Goal: Use online tool/utility

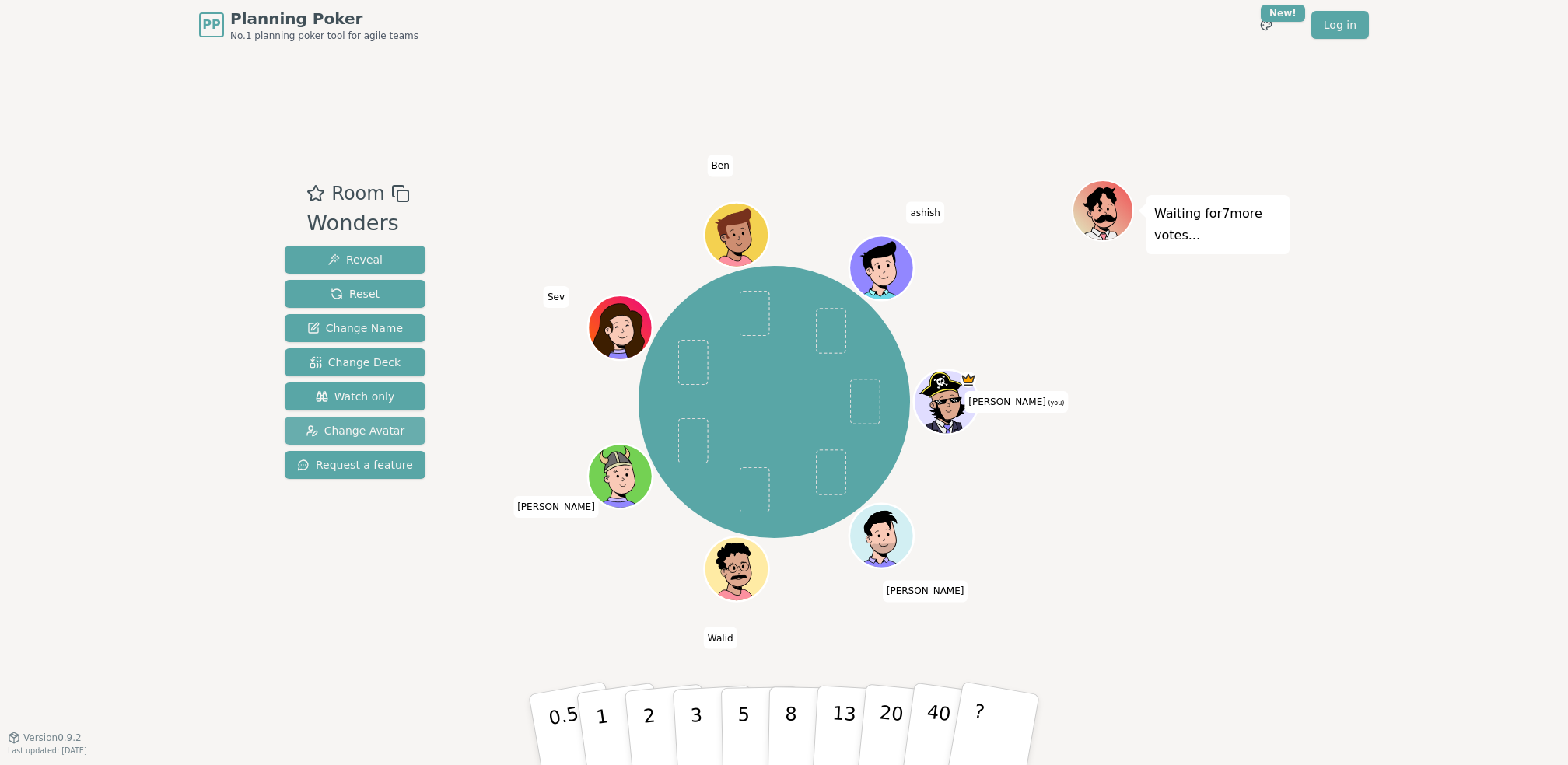
click at [349, 428] on span "Change Avatar" at bounding box center [355, 431] width 100 height 16
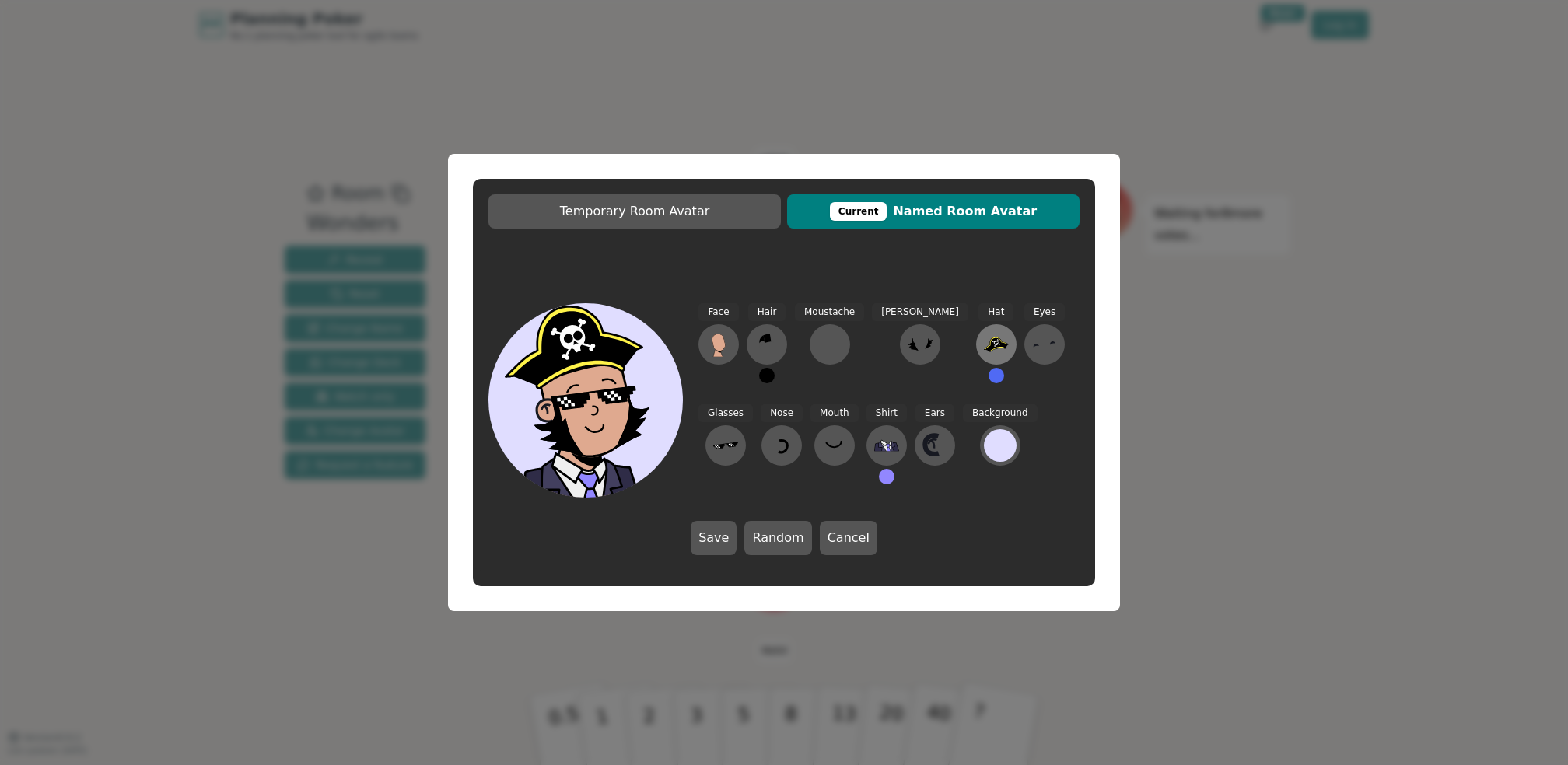
click at [985, 339] on icon at bounding box center [996, 344] width 23 height 12
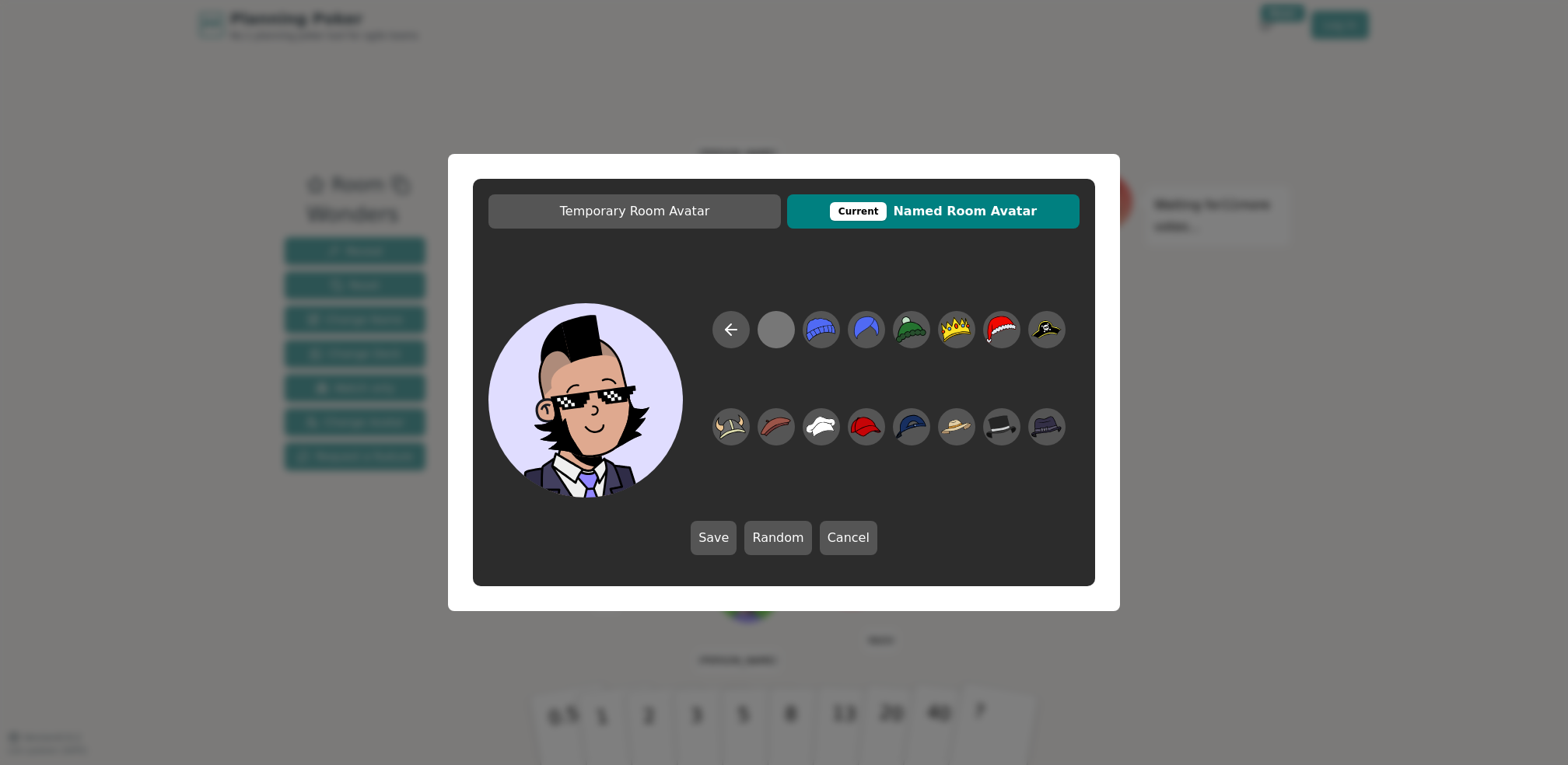
click at [782, 329] on div at bounding box center [775, 330] width 30 height 35
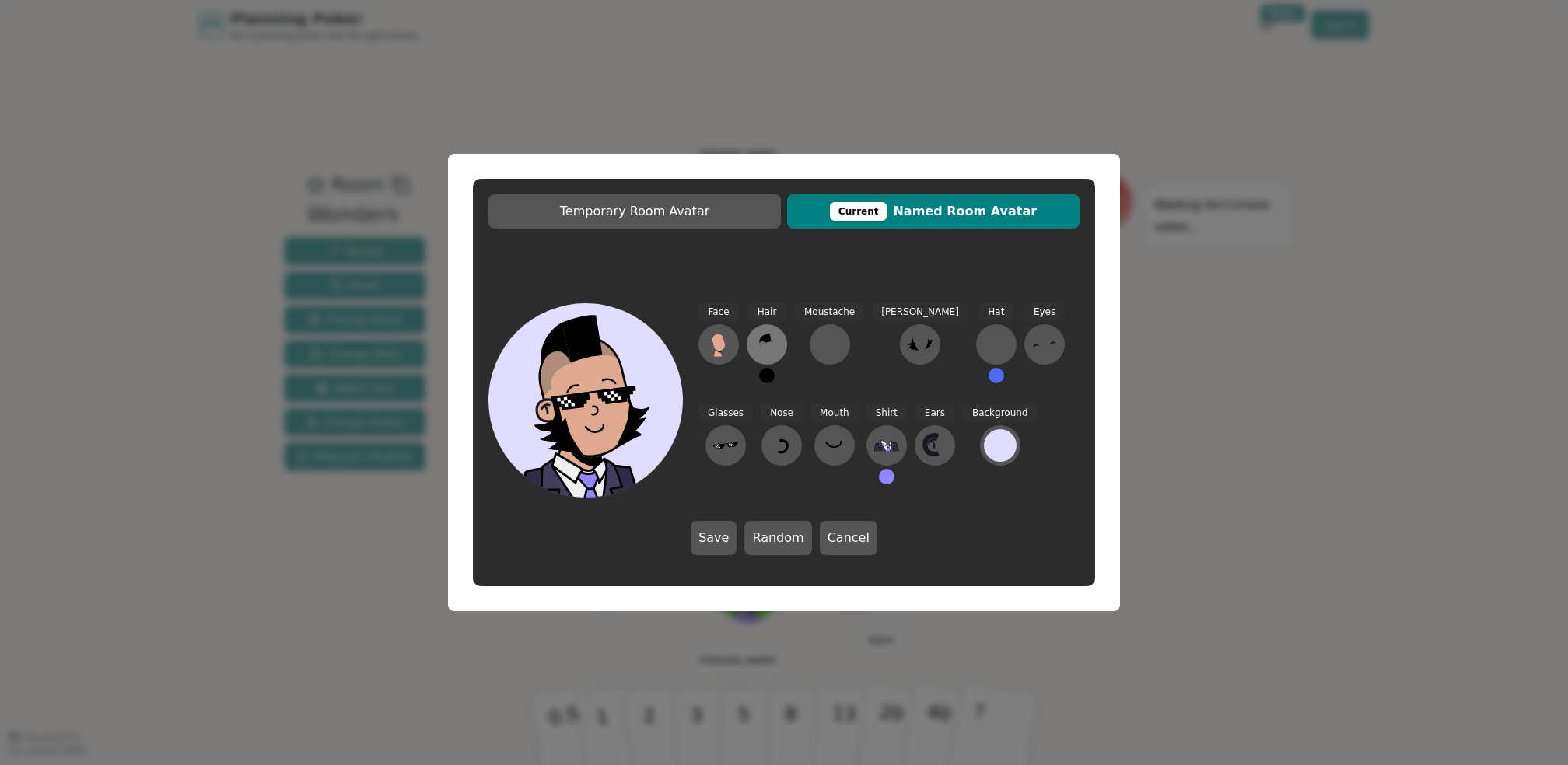
click at [763, 346] on icon at bounding box center [767, 344] width 25 height 25
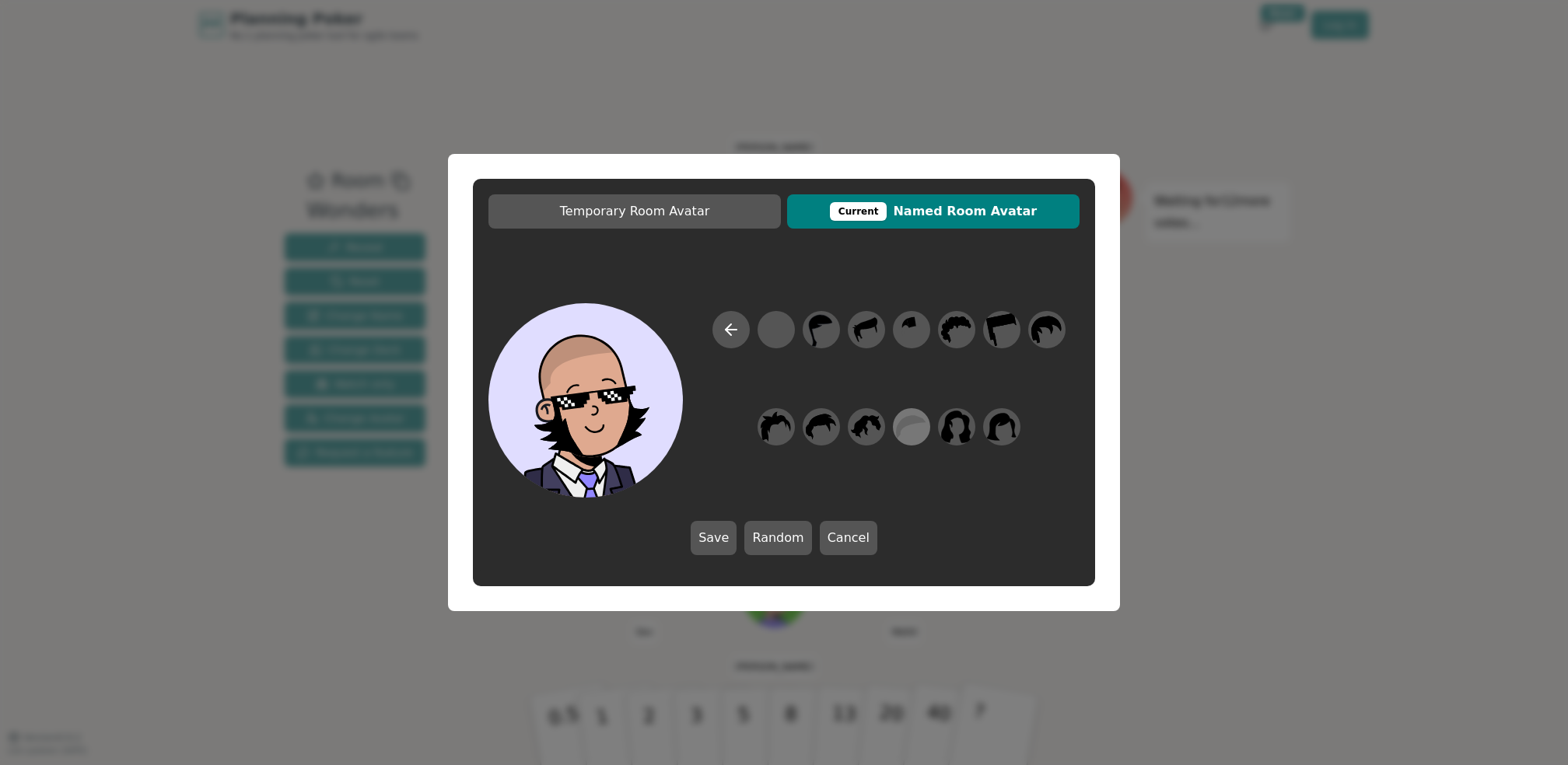
click at [904, 415] on icon at bounding box center [910, 428] width 30 height 35
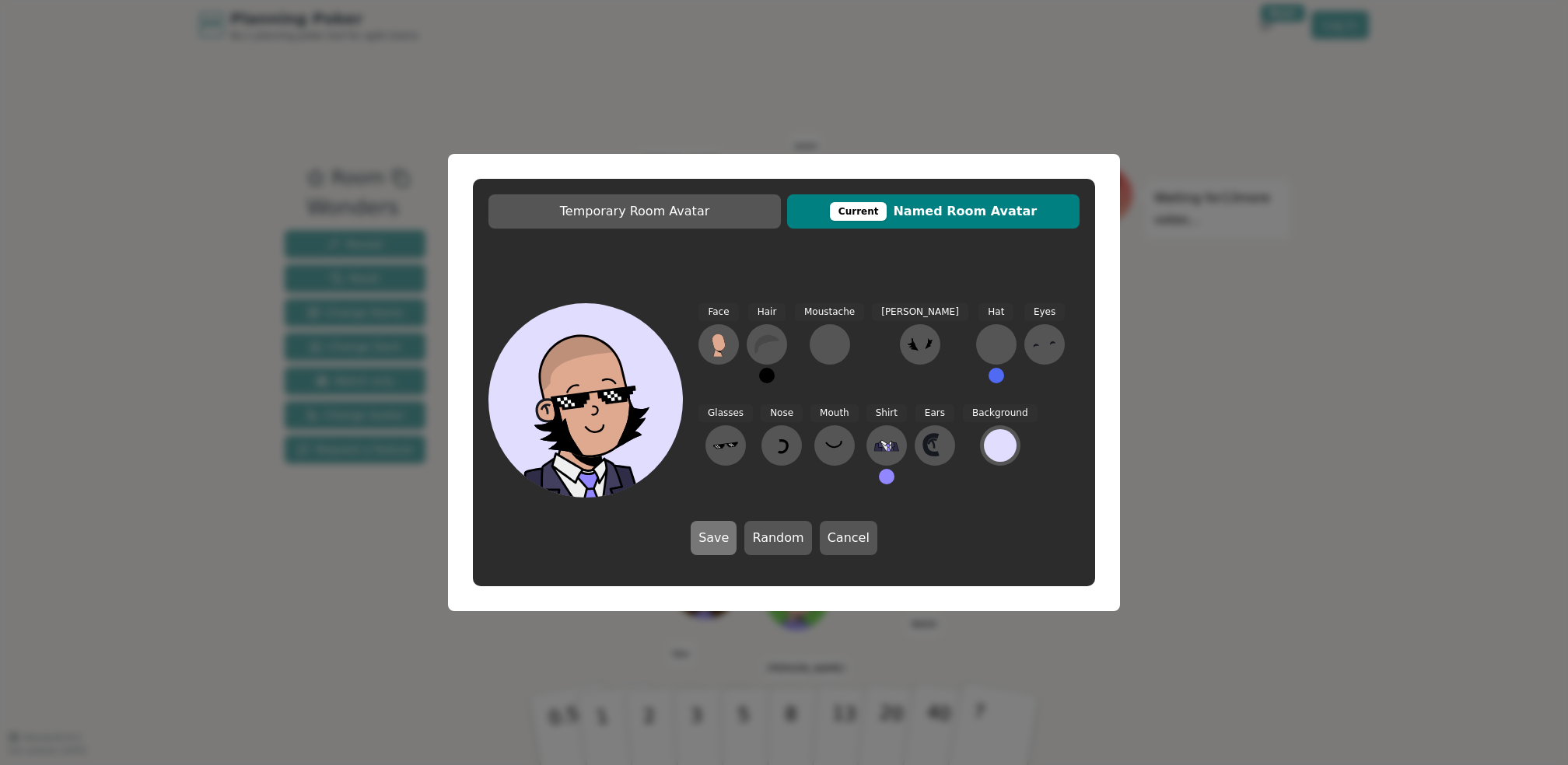
click at [715, 541] on button "Save" at bounding box center [713, 538] width 46 height 35
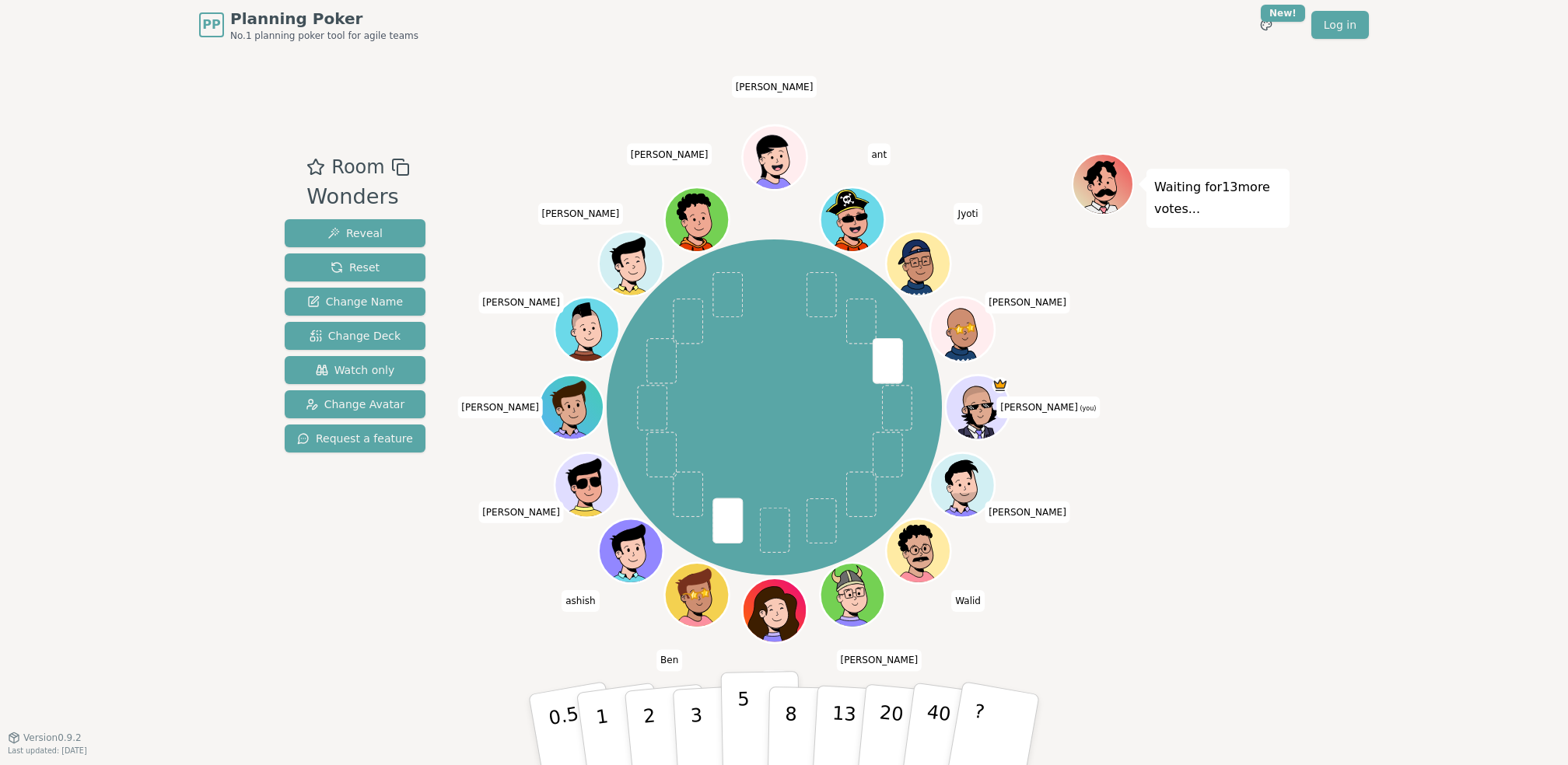
click at [744, 716] on p "5" at bounding box center [743, 730] width 13 height 84
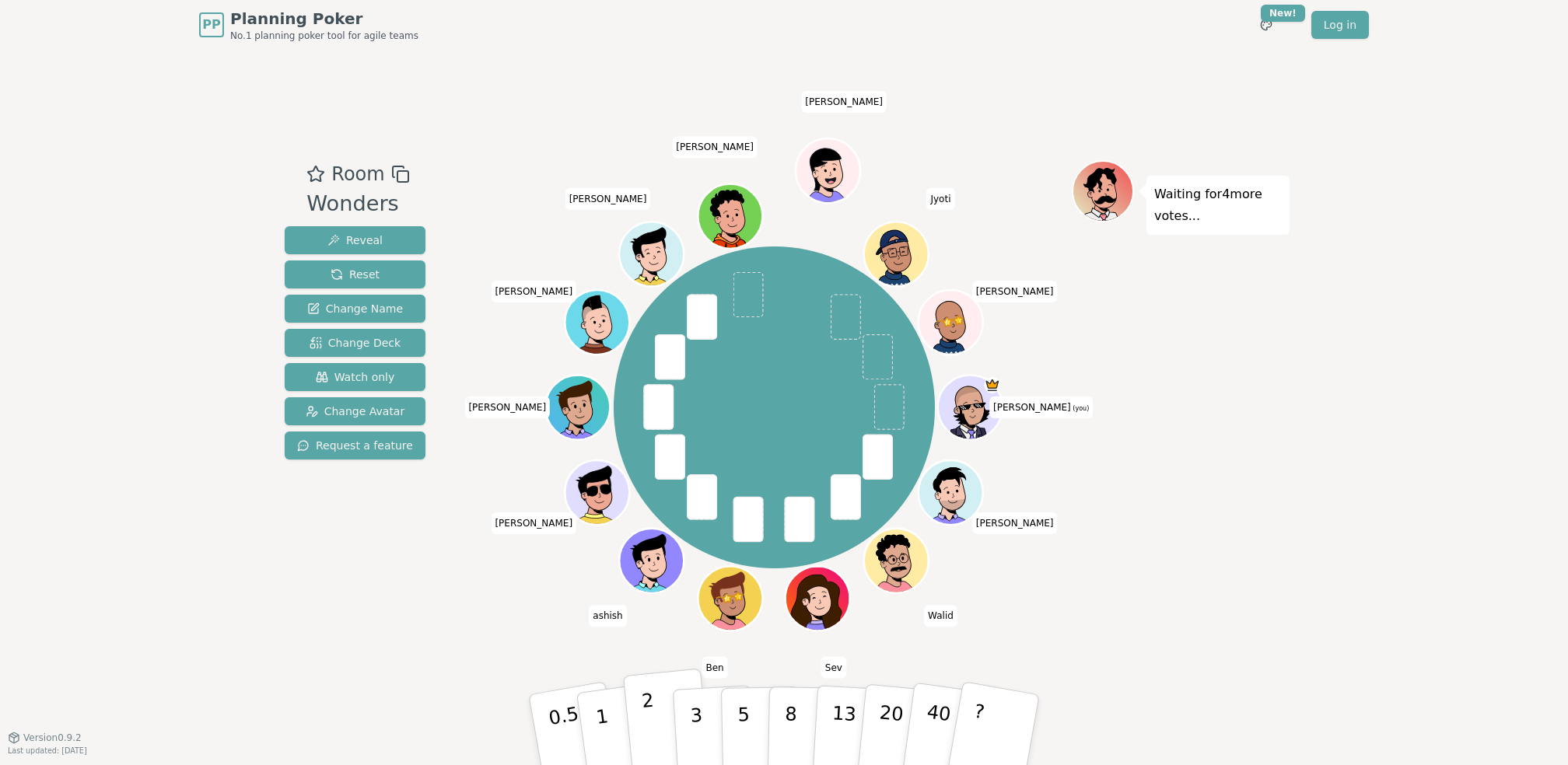
click at [651, 723] on p "2" at bounding box center [650, 732] width 20 height 85
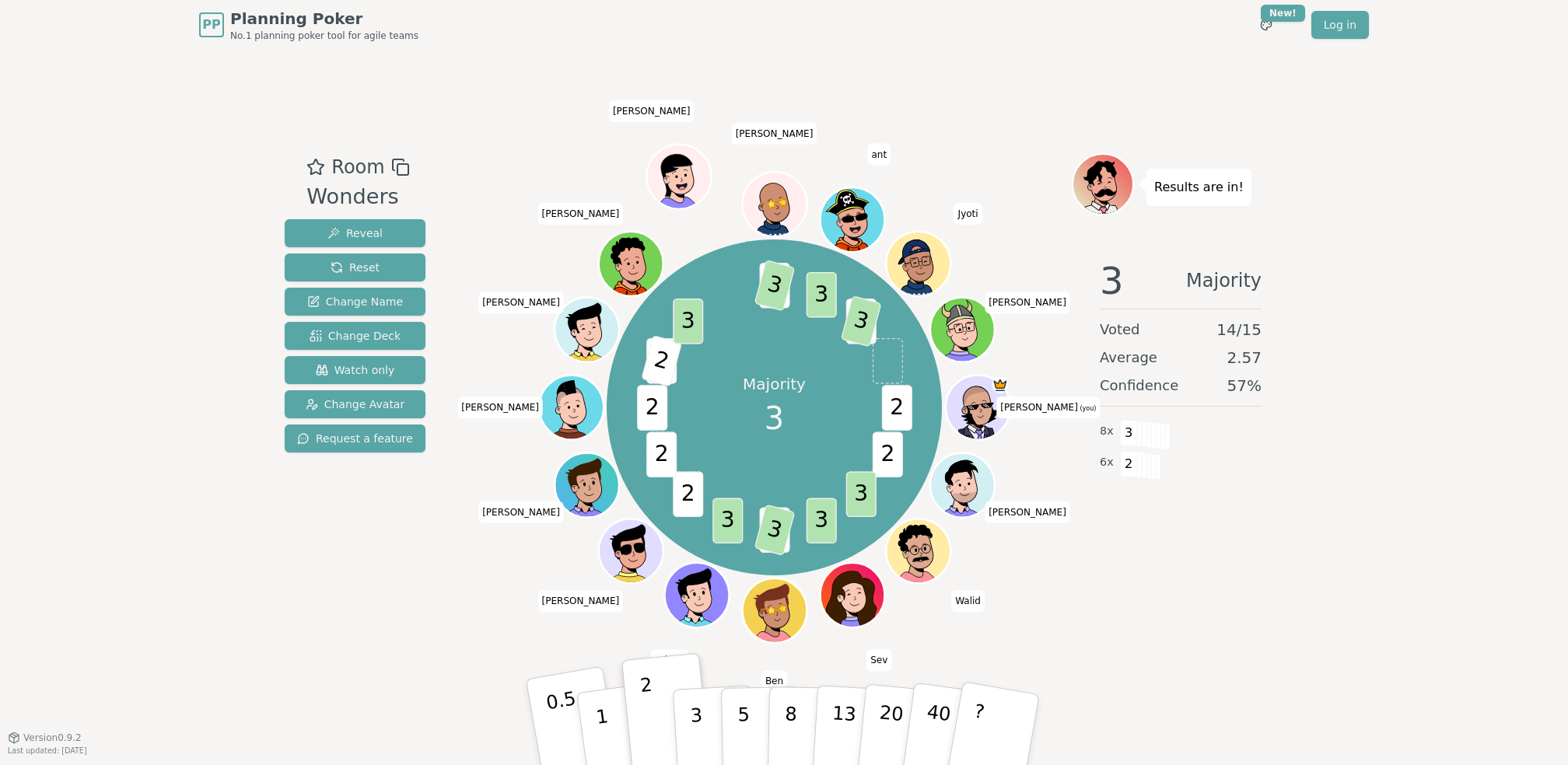
click at [562, 727] on p "0.5" at bounding box center [566, 731] width 43 height 88
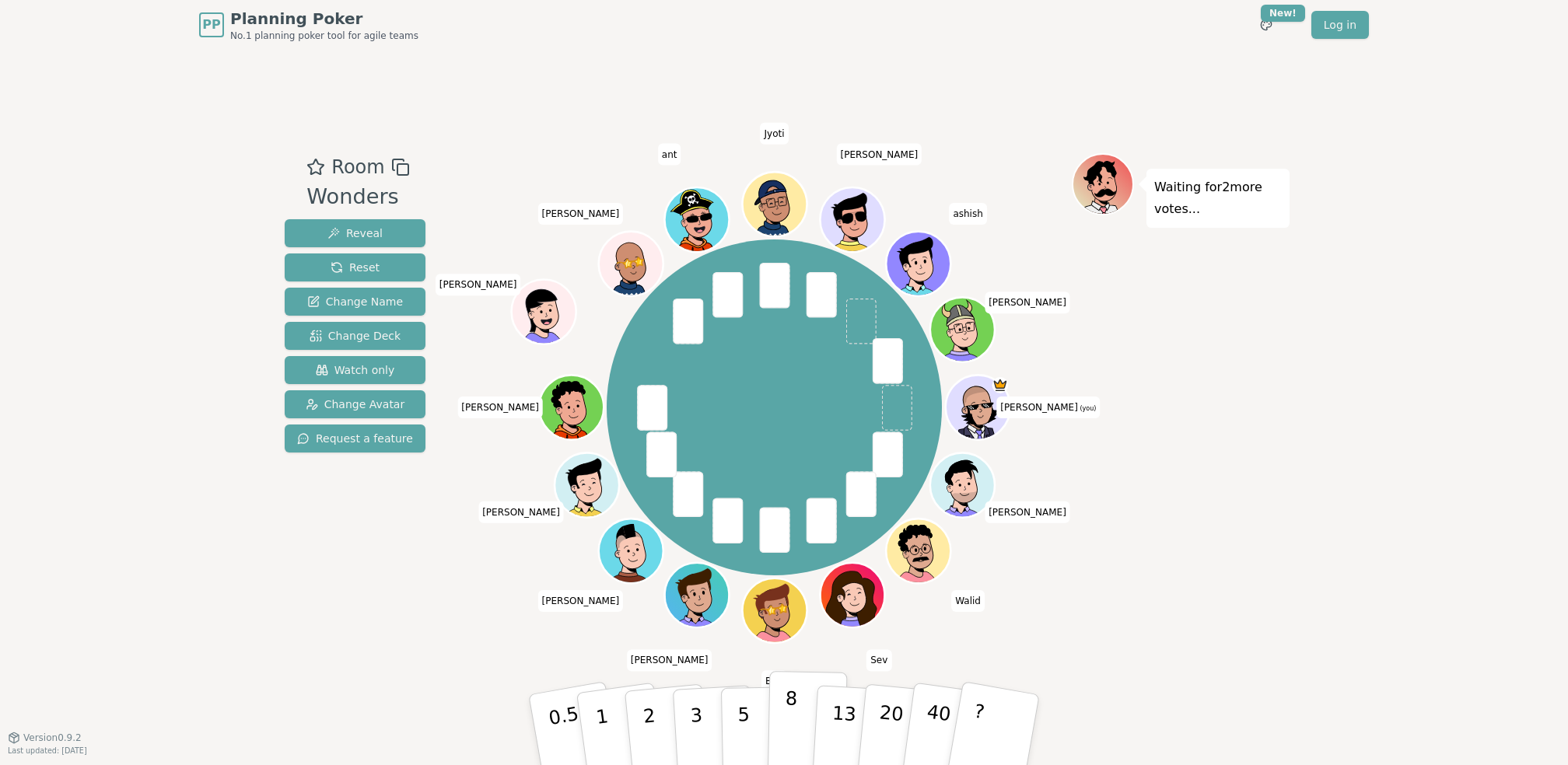
click at [786, 717] on p "8" at bounding box center [790, 729] width 13 height 84
